Goal: Subscribe to service/newsletter

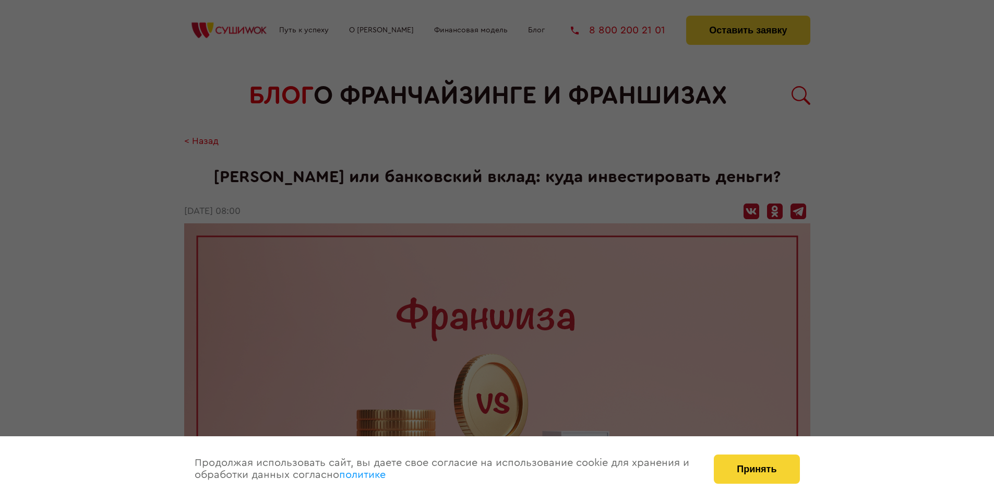
scroll to position [1562, 0]
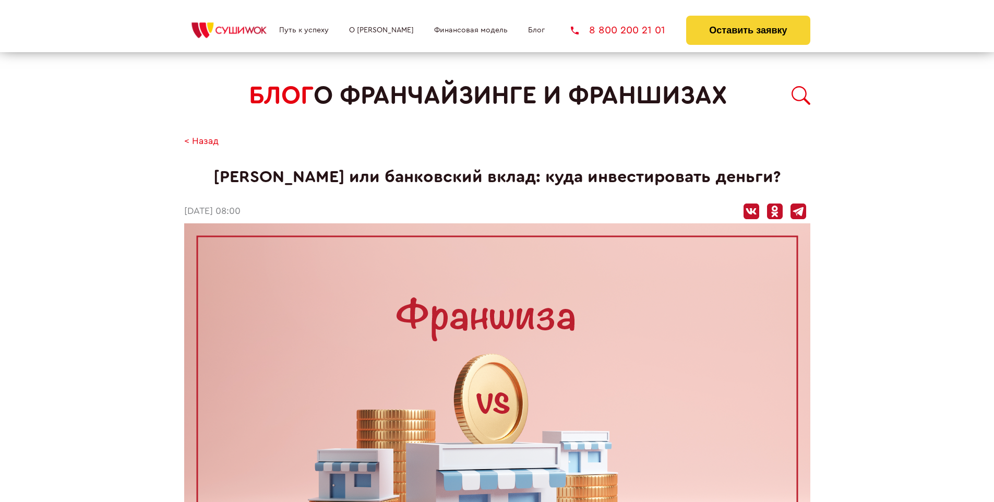
scroll to position [1562, 0]
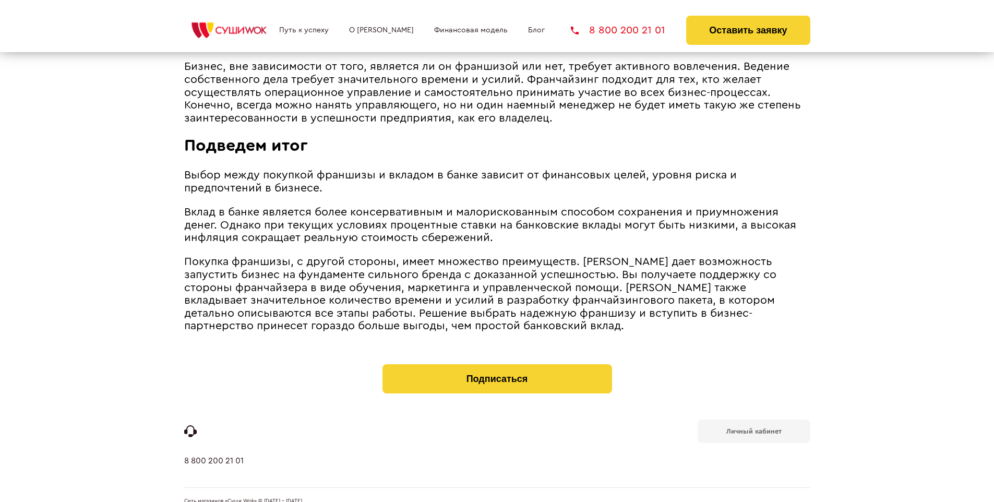
click at [753, 428] on b "Личный кабинет" at bounding box center [753, 431] width 55 height 7
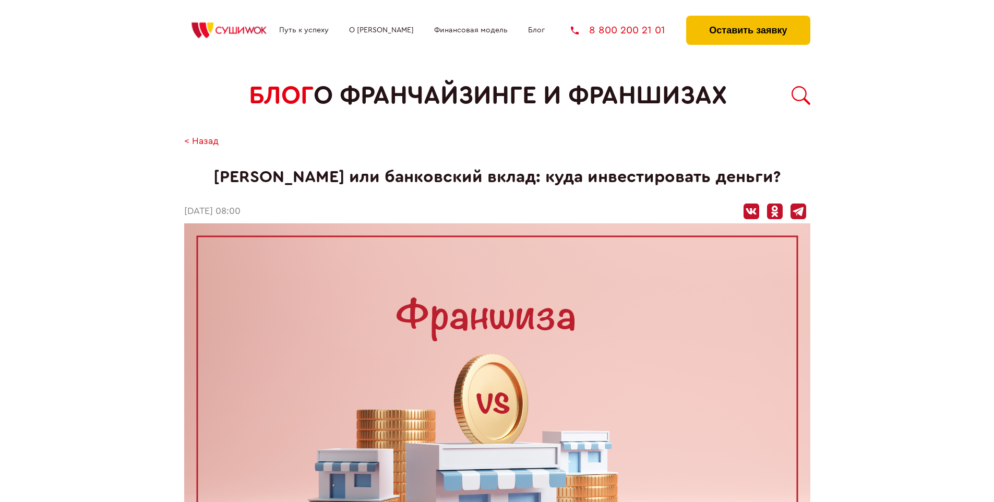
click at [748, 18] on button "Оставить заявку" at bounding box center [748, 30] width 124 height 29
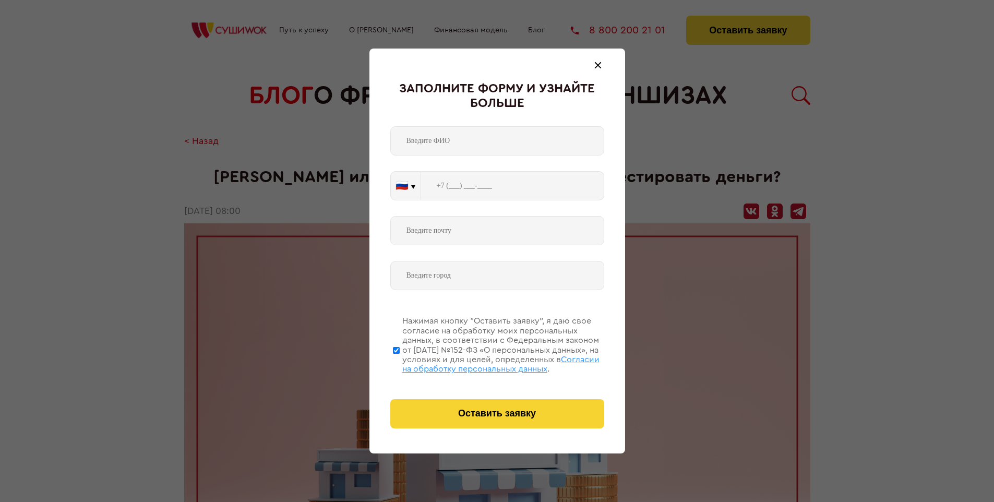
click at [484, 363] on span "Согласии на обработку персональных данных" at bounding box center [500, 364] width 197 height 18
click at [400, 363] on input "Нажимая кнопку “Оставить заявку”, я даю свое согласие на обработку моих персона…" at bounding box center [396, 349] width 7 height 83
checkbox input "false"
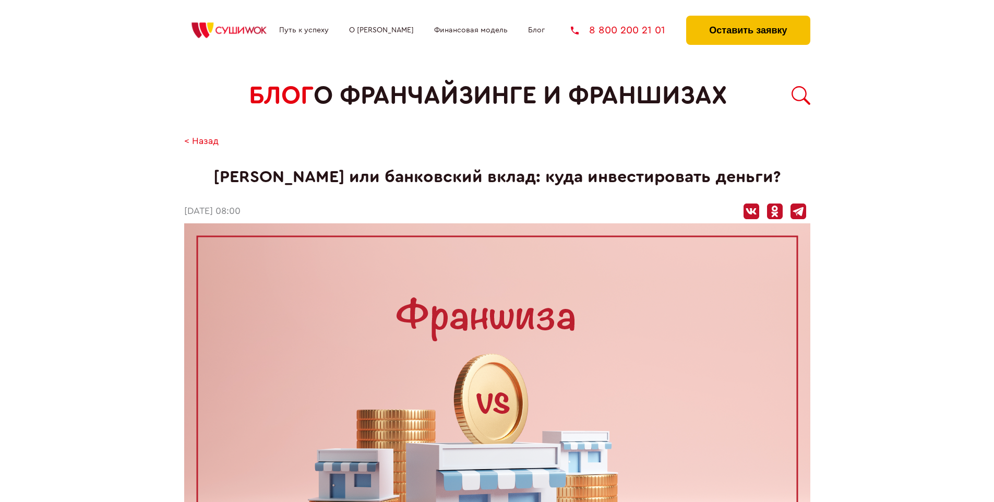
click at [748, 18] on button "Оставить заявку" at bounding box center [748, 30] width 124 height 29
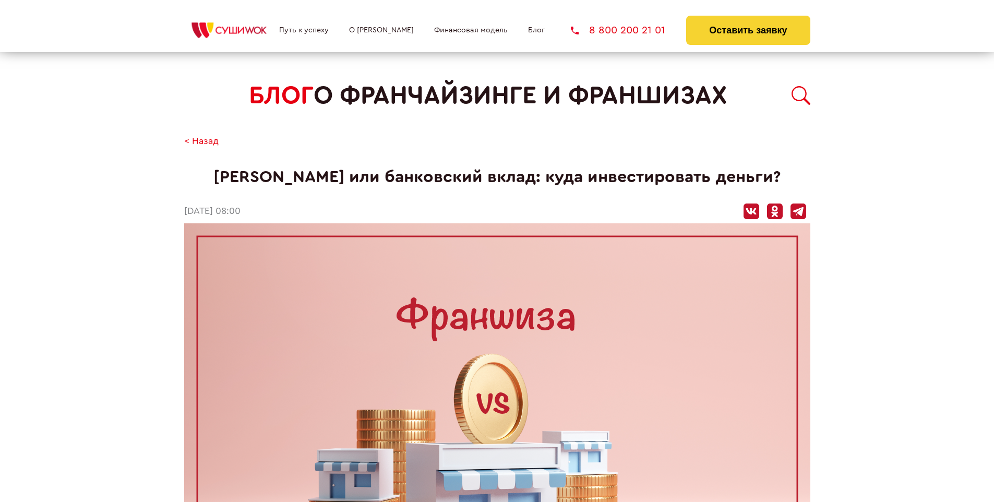
scroll to position [1562, 0]
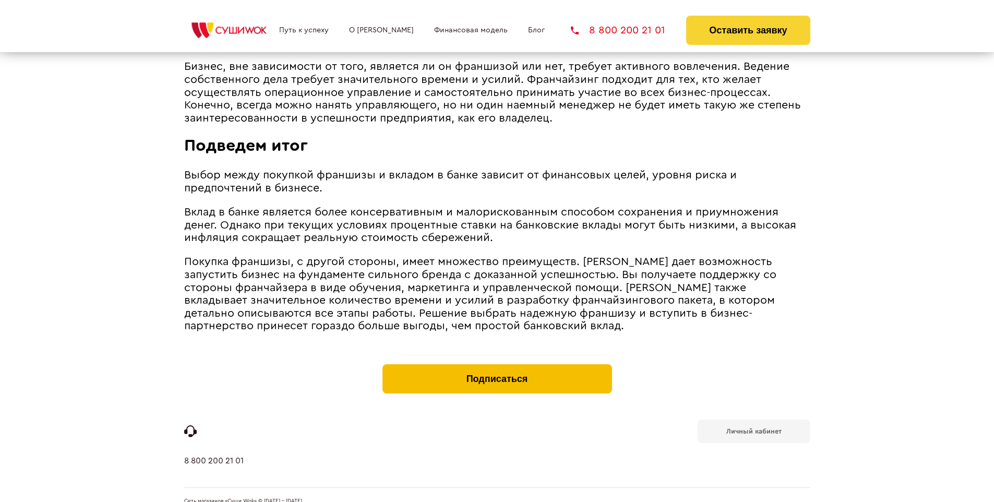
click at [497, 364] on button "Подписаться" at bounding box center [497, 378] width 230 height 29
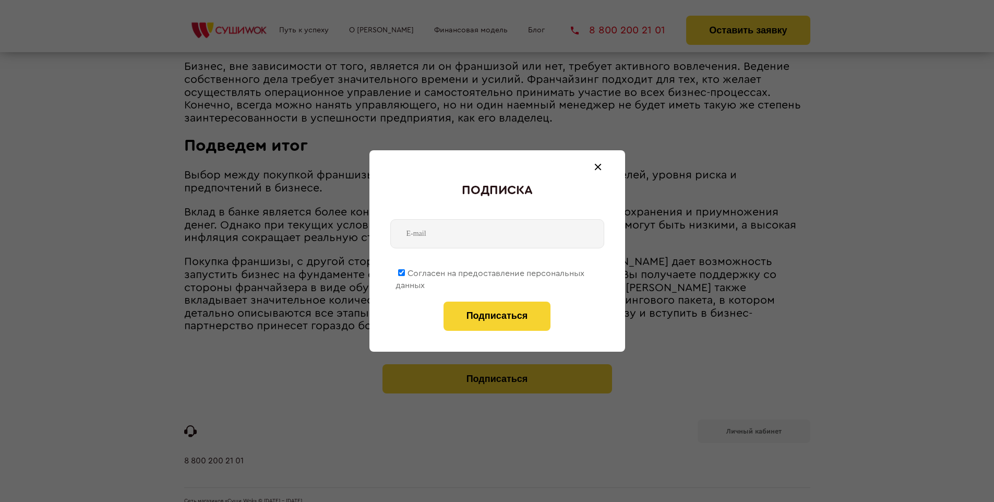
click at [490, 271] on span "Согласен на предоставление персональных данных" at bounding box center [489, 279] width 189 height 20
click at [405, 271] on input "Согласен на предоставление персональных данных" at bounding box center [401, 272] width 7 height 7
checkbox input "false"
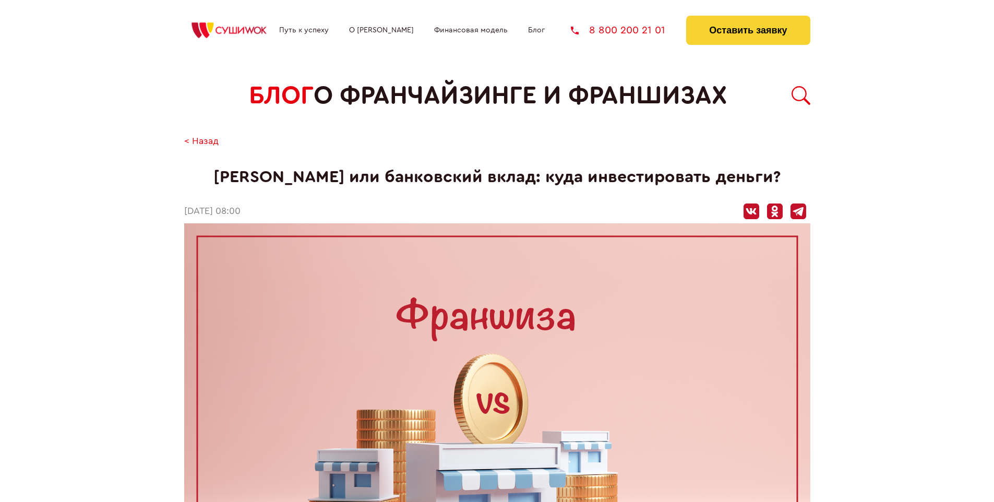
scroll to position [1562, 0]
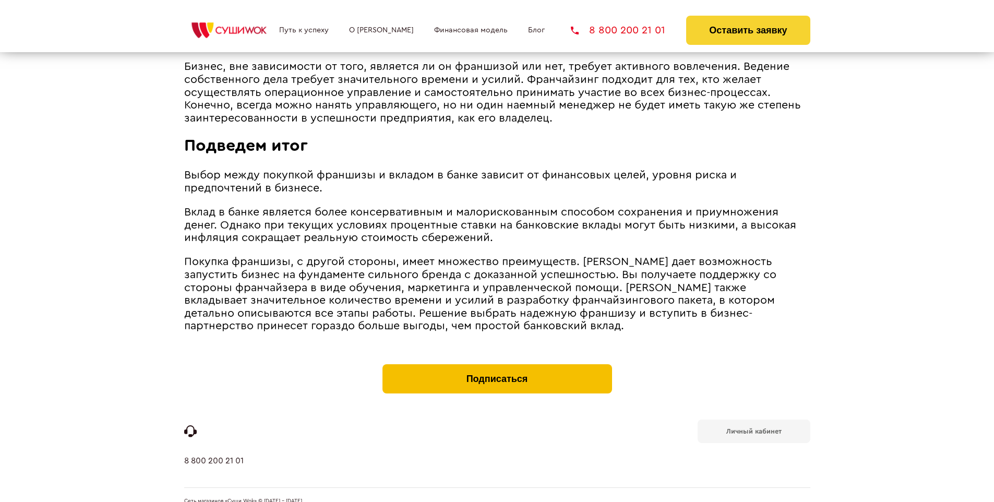
click at [497, 364] on button "Подписаться" at bounding box center [497, 378] width 230 height 29
